Goal: Task Accomplishment & Management: Use online tool/utility

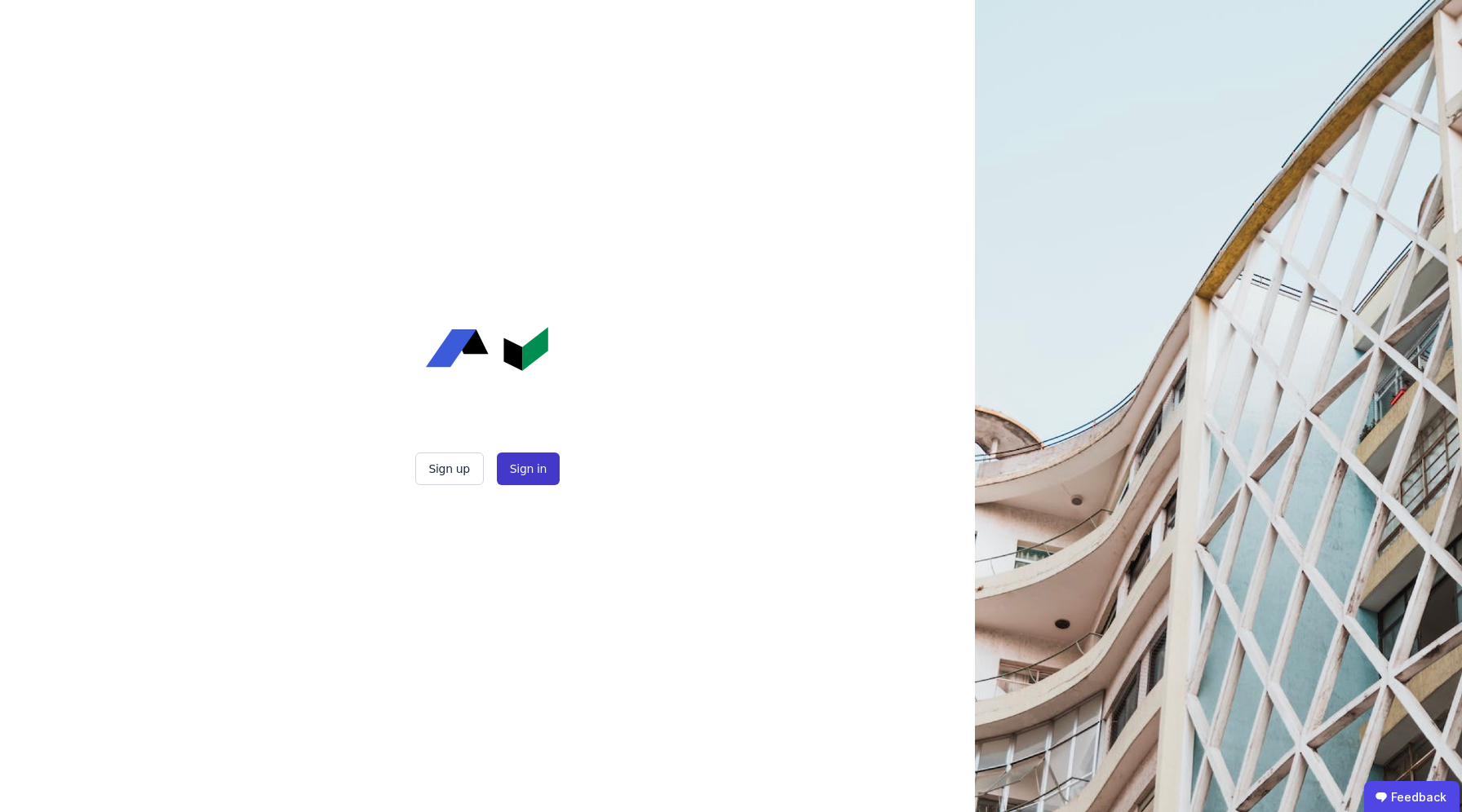
click at [534, 479] on button "Sign in" at bounding box center [527, 469] width 63 height 33
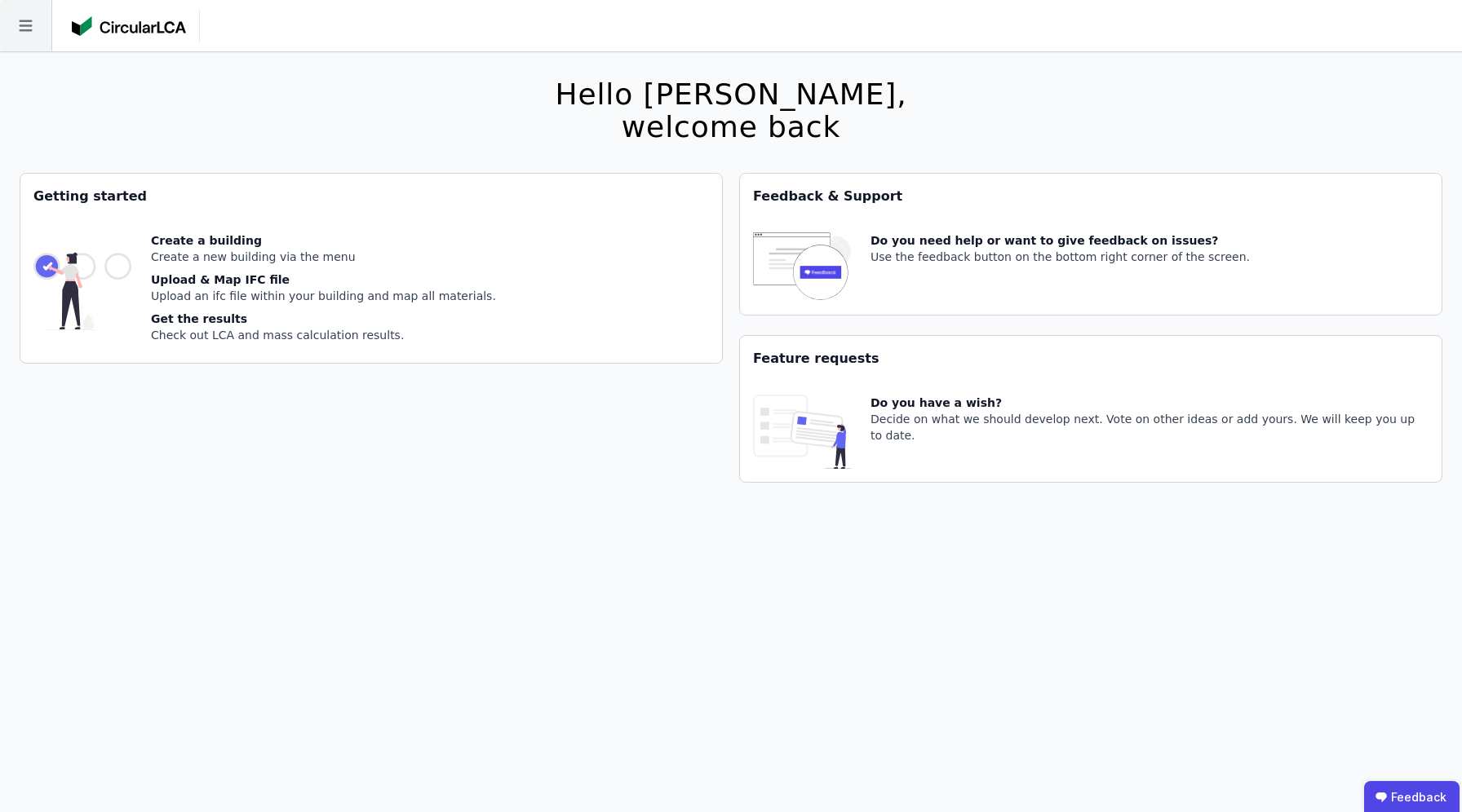
click at [38, 9] on icon at bounding box center [25, 25] width 51 height 51
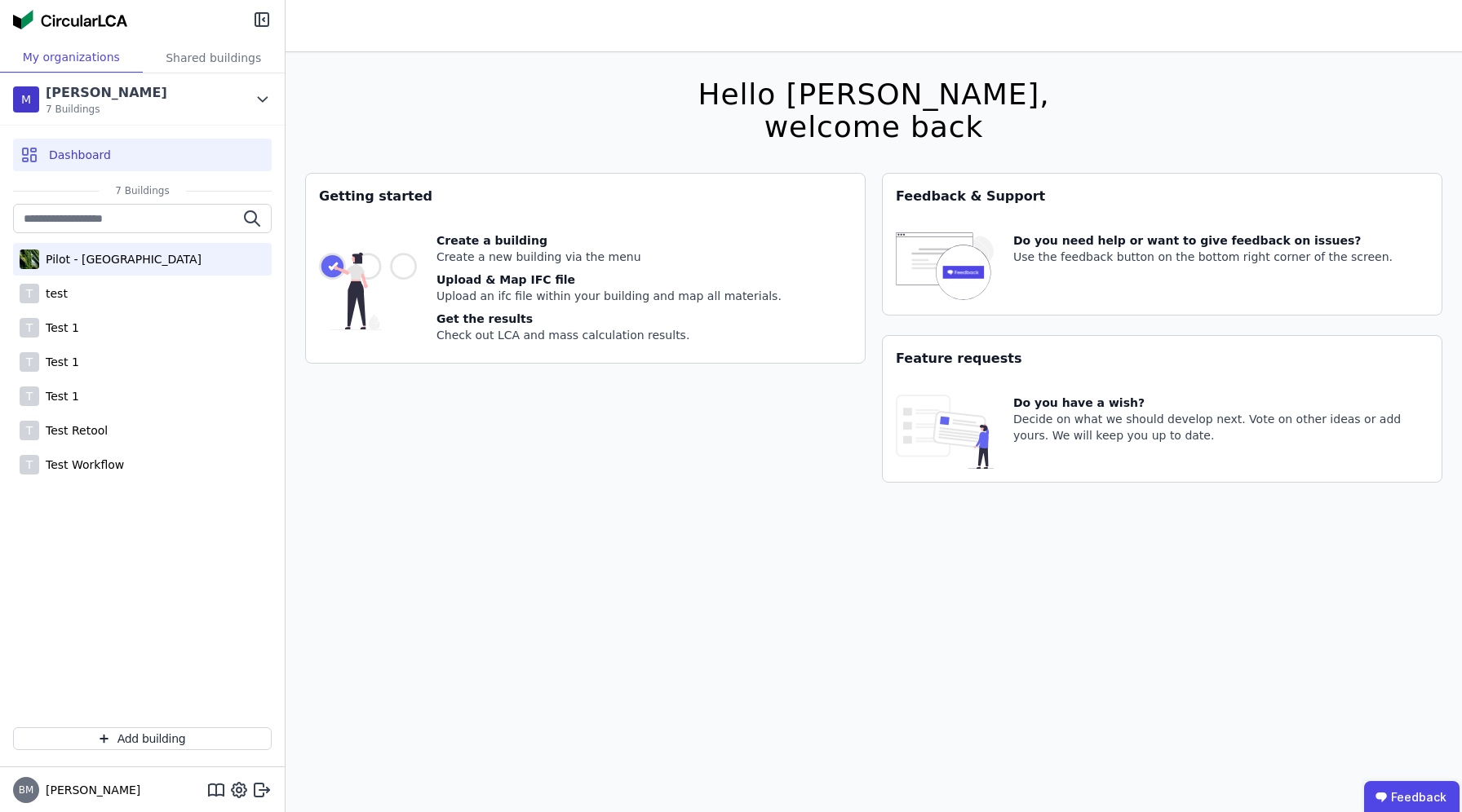
click at [93, 252] on div "Pilot - [GEOGRAPHIC_DATA]" at bounding box center [120, 259] width 162 height 16
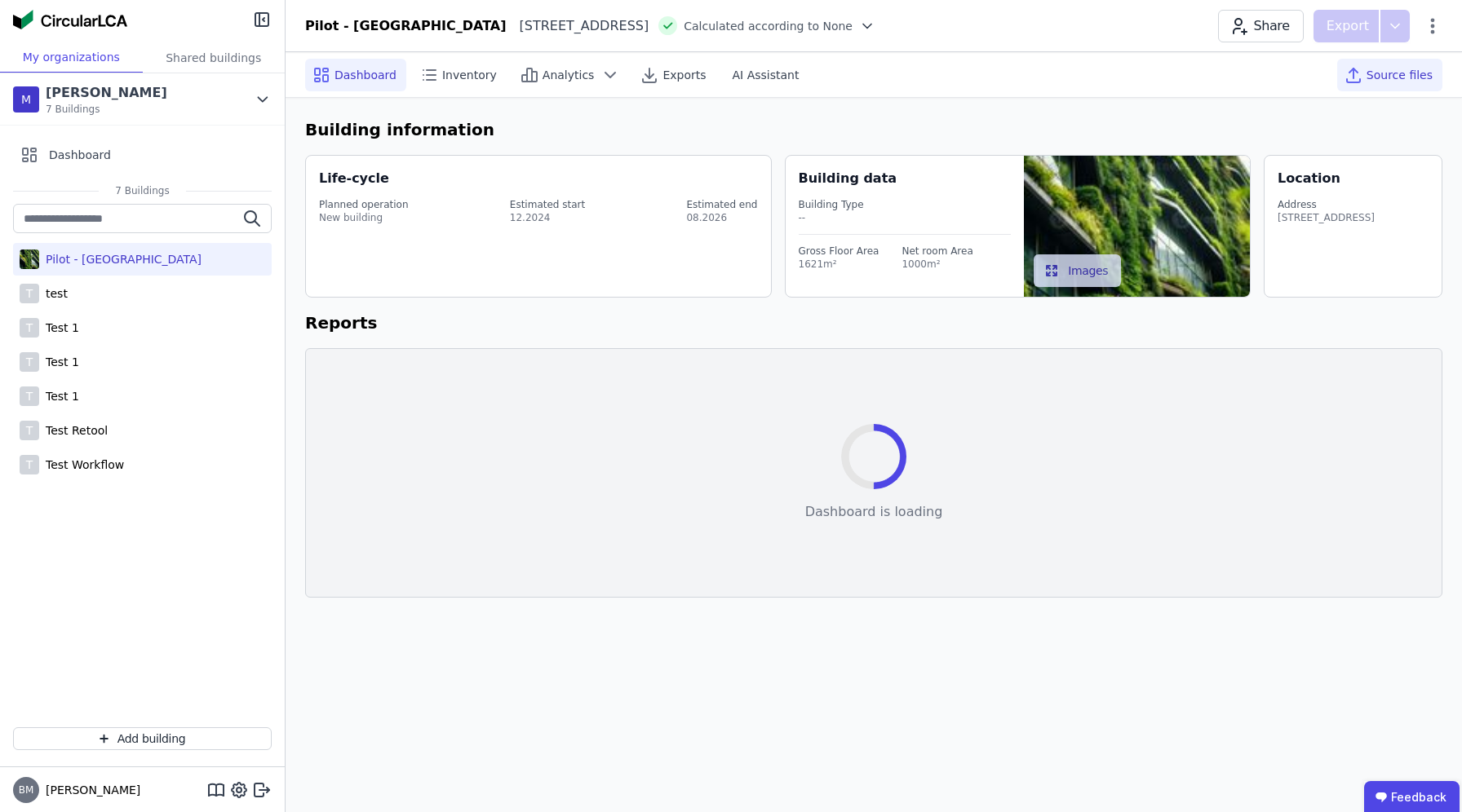
click at [1412, 81] on span "Source files" at bounding box center [1399, 74] width 66 height 16
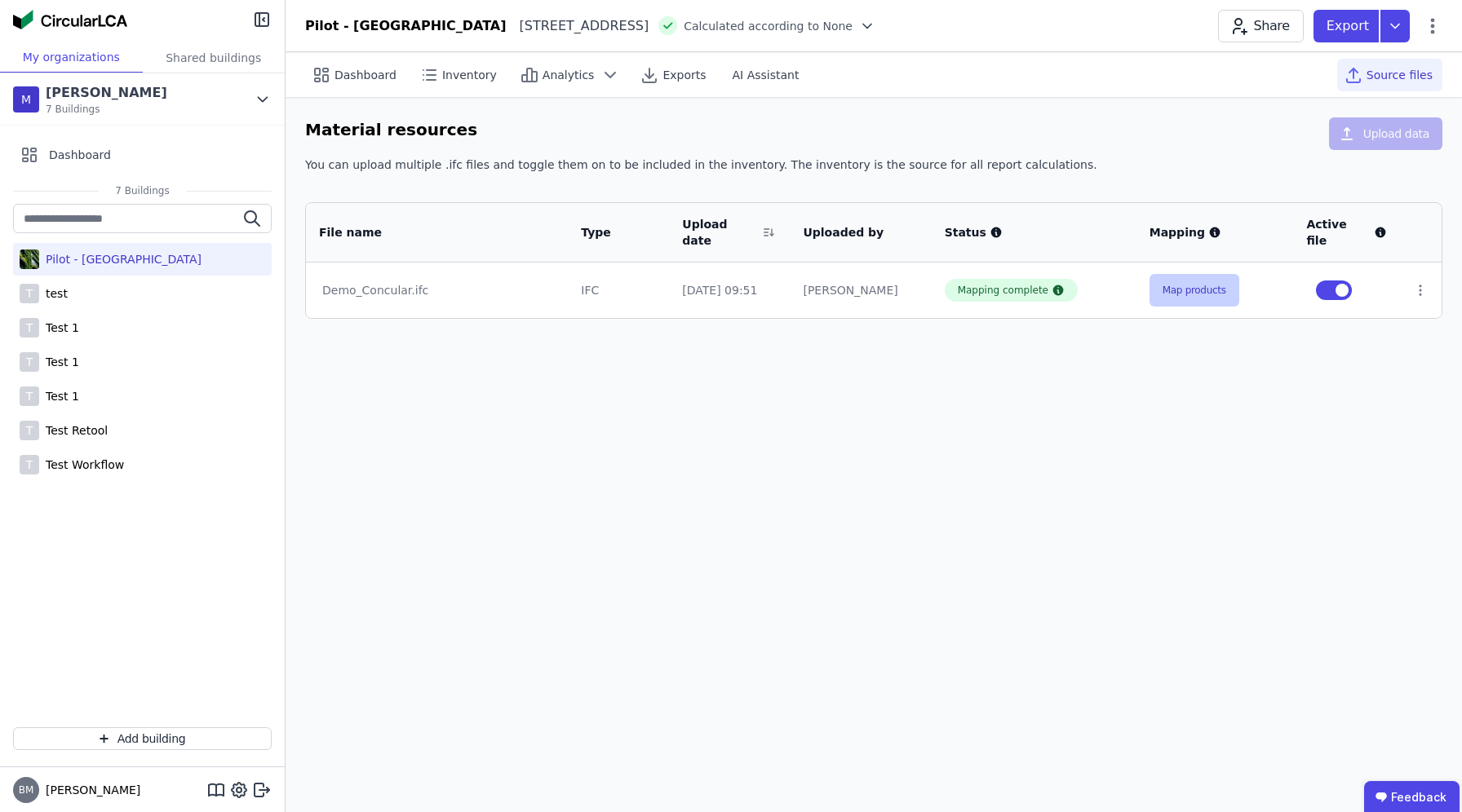
click at [1172, 281] on button "Map products" at bounding box center [1194, 290] width 90 height 33
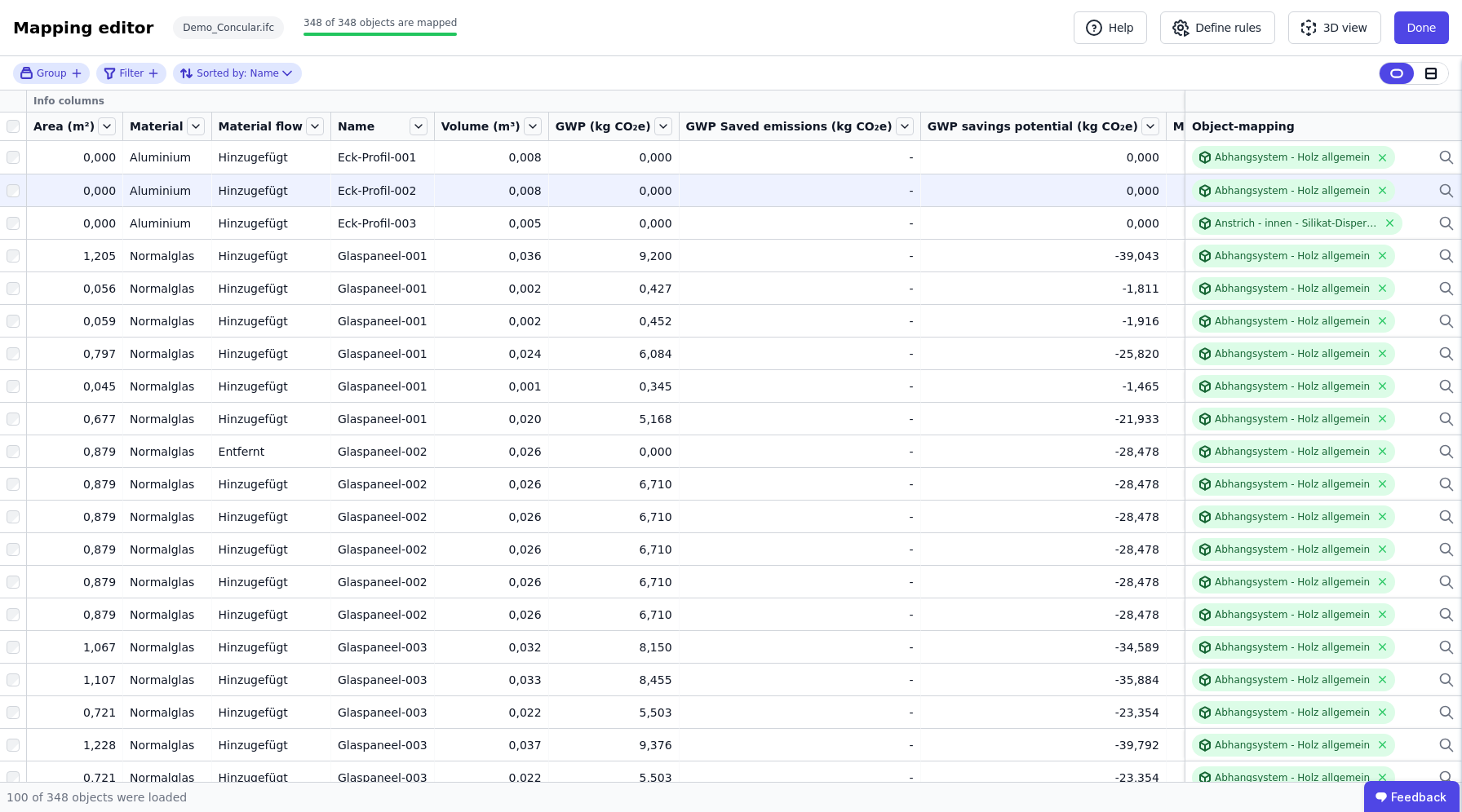
click at [1404, 192] on div "Abhangsystem - Holz allgemein" at bounding box center [1323, 191] width 263 height 23
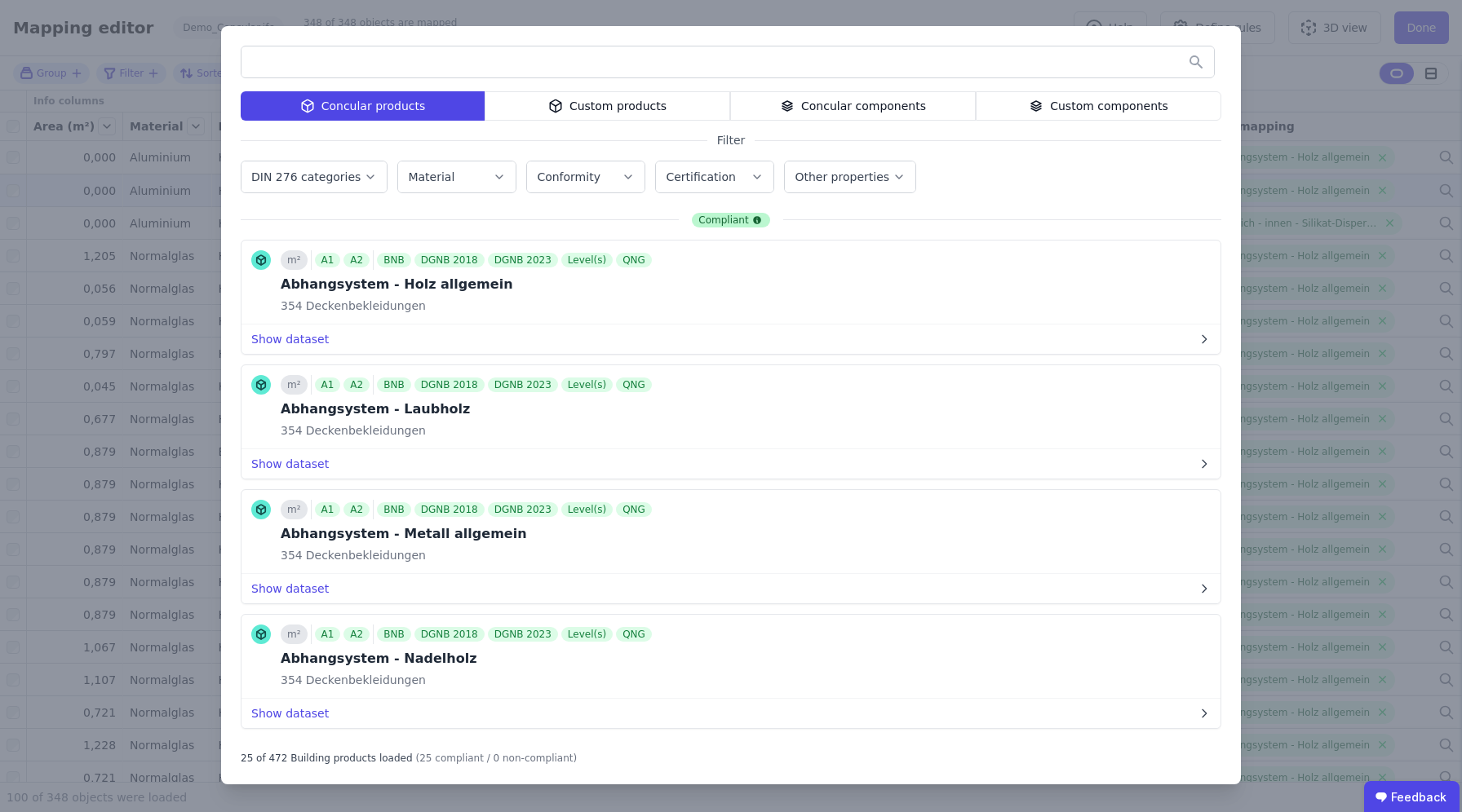
click at [725, 217] on div "Compliant" at bounding box center [731, 220] width 77 height 14
drag, startPoint x: 354, startPoint y: 759, endPoint x: 592, endPoint y: 758, distance: 238.0
click at [592, 758] on div "25 of 472 Building products loaded (25 compliant / 0 non-compliant)" at bounding box center [731, 755] width 980 height 19
